Goal: Transaction & Acquisition: Obtain resource

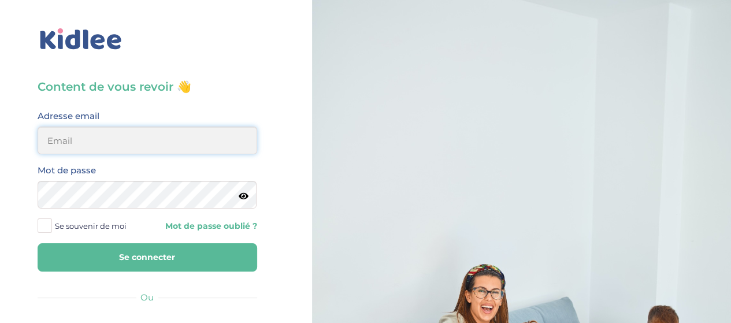
type input "[EMAIL_ADDRESS][DOMAIN_NAME]"
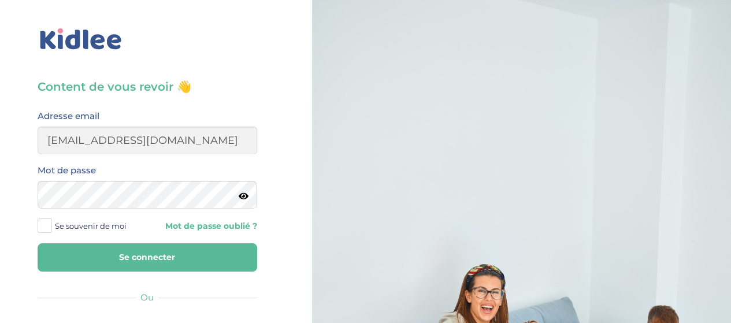
click at [47, 224] on span at bounding box center [45, 225] width 14 height 14
click at [0, 0] on input "Se souvenir de moi" at bounding box center [0, 0] width 0 height 0
click at [125, 255] on button "Se connecter" at bounding box center [148, 257] width 220 height 28
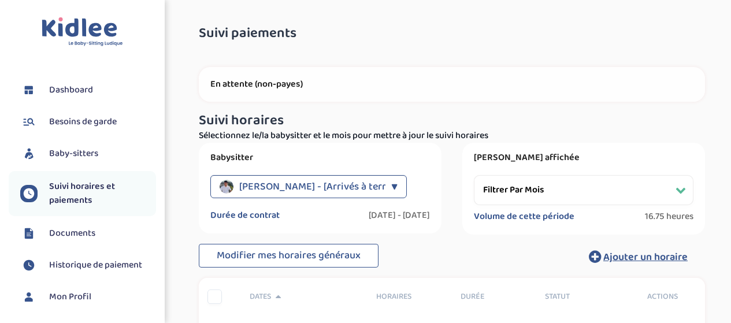
select select "octobre 2024"
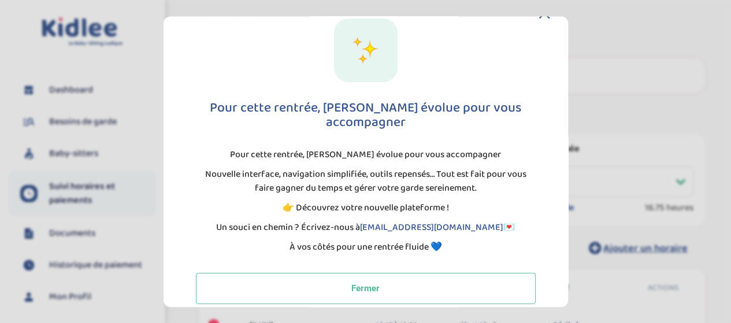
scroll to position [9, 0]
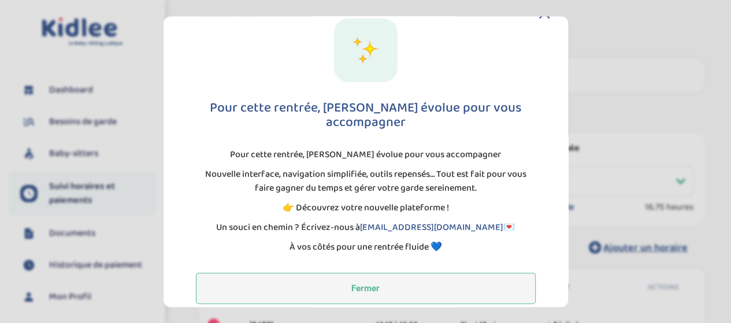
click at [422, 273] on button "Fermer" at bounding box center [366, 288] width 340 height 31
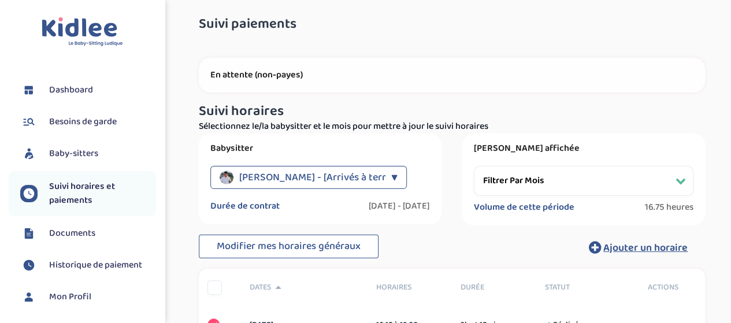
click at [74, 232] on span "Documents" at bounding box center [72, 234] width 46 height 14
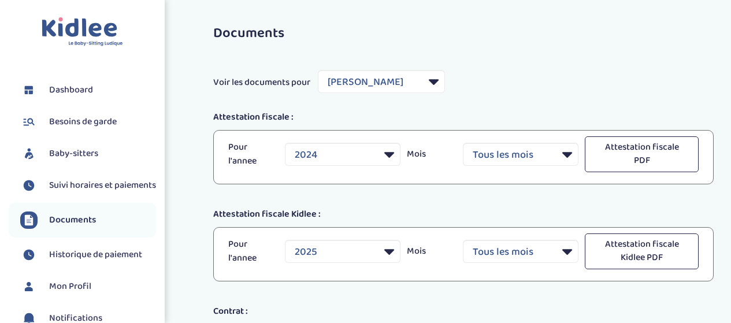
select select "28726"
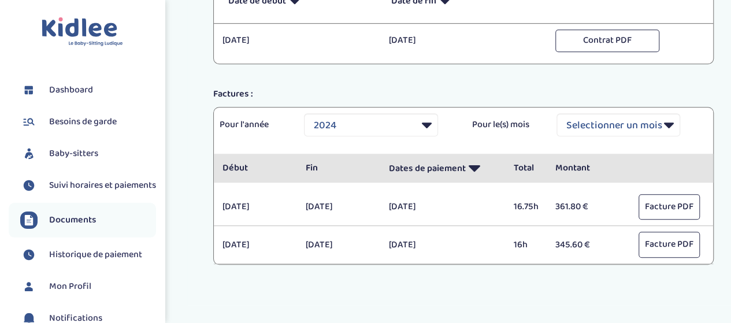
scroll to position [349, 0]
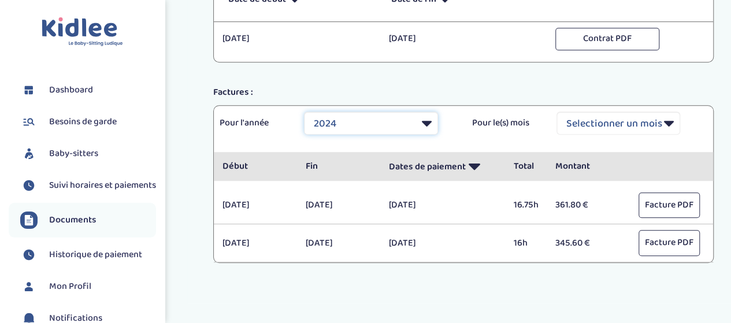
click at [429, 118] on select "Selectionner une année 2021 2021 2021 2021 2021 2021 2021 2021 2021 2021 2021 2…" at bounding box center [371, 123] width 134 height 23
select select "2025"
click at [304, 112] on select "Selectionner une année 2021 2021 2021 2021 2021 2021 2021 2021 2021 2021 2021 2…" at bounding box center [371, 123] width 134 height 23
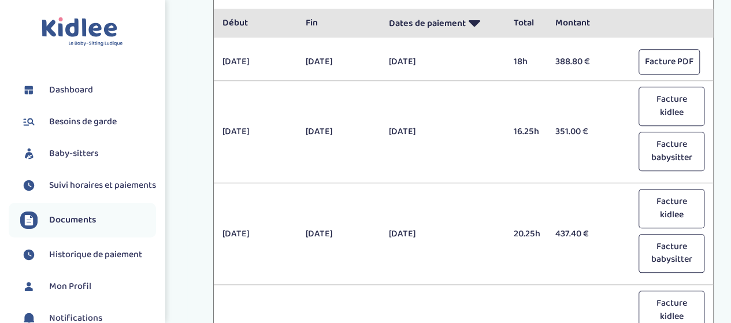
scroll to position [514, 0]
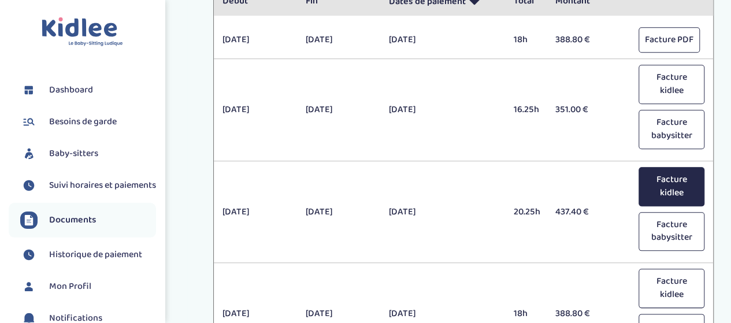
click at [676, 188] on button "Facture kidlee" at bounding box center [672, 186] width 66 height 39
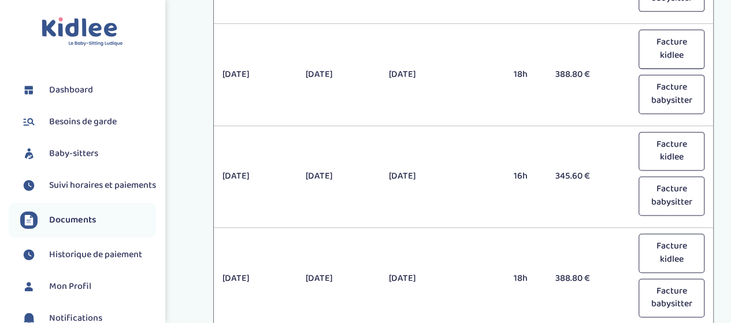
scroll to position [755, 0]
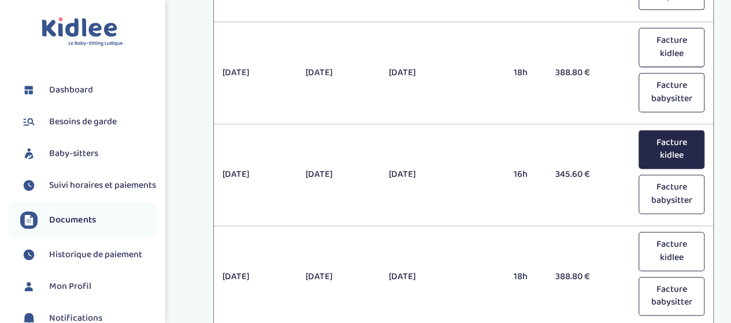
click at [648, 150] on button "Facture kidlee" at bounding box center [672, 149] width 66 height 39
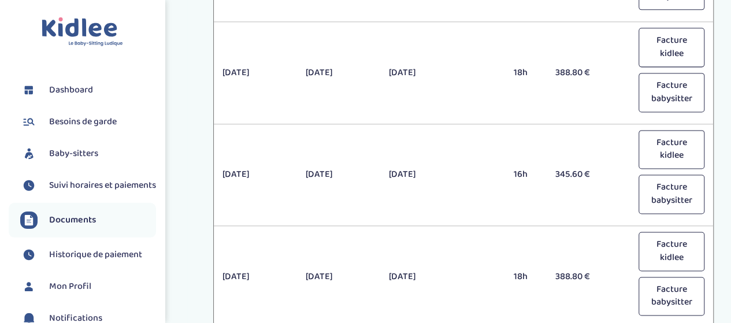
click at [113, 84] on link "Dashboard" at bounding box center [88, 89] width 136 height 17
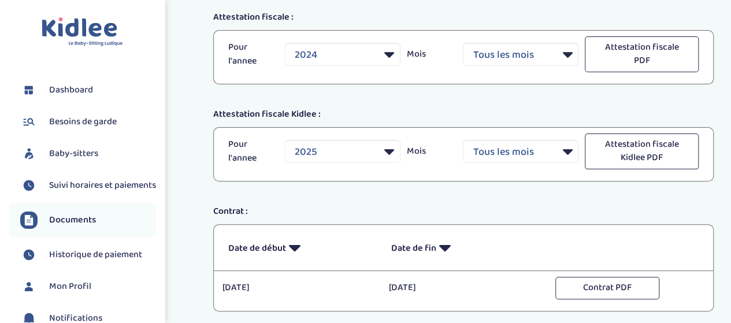
scroll to position [0, 0]
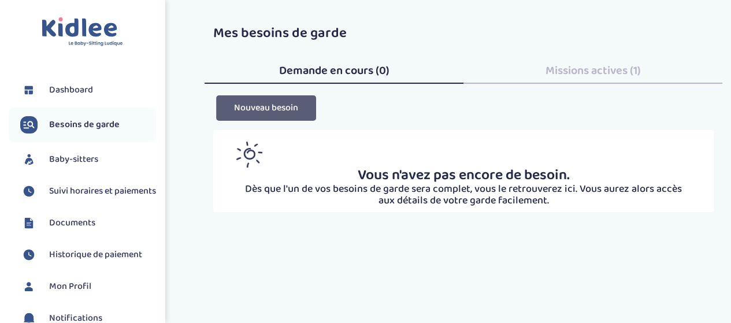
click at [294, 110] on button "Nouveau besoin" at bounding box center [266, 107] width 100 height 25
